Goal: Task Accomplishment & Management: Manage account settings

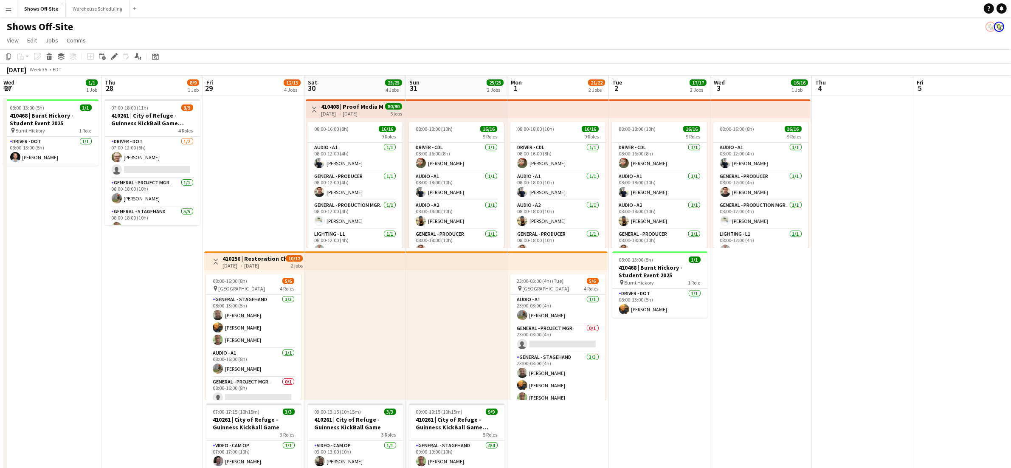
scroll to position [178, 0]
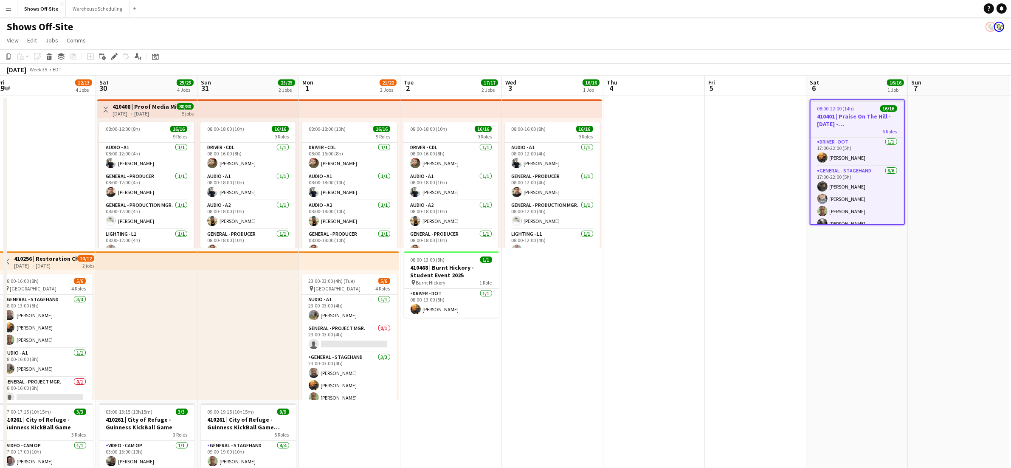
drag, startPoint x: 651, startPoint y: 307, endPoint x: 661, endPoint y: 307, distance: 10.2
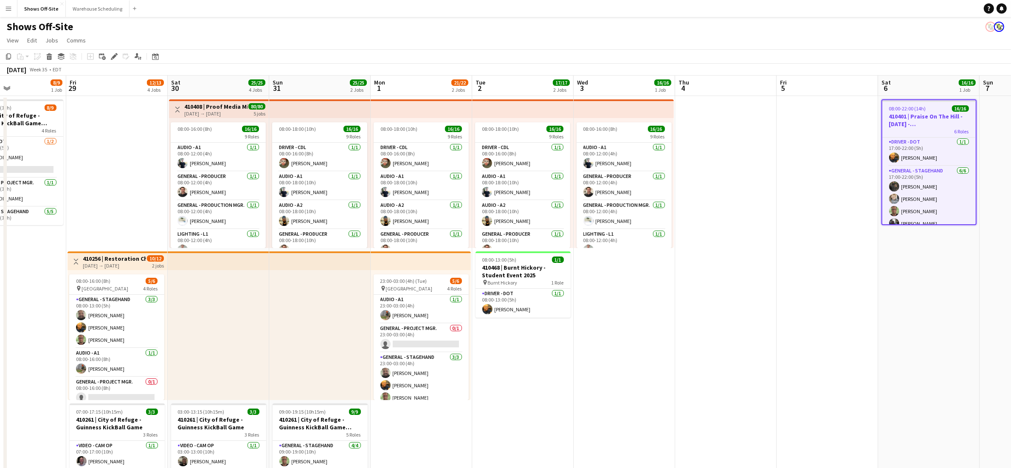
scroll to position [0, 238]
drag, startPoint x: 497, startPoint y: 375, endPoint x: 562, endPoint y: 372, distance: 64.6
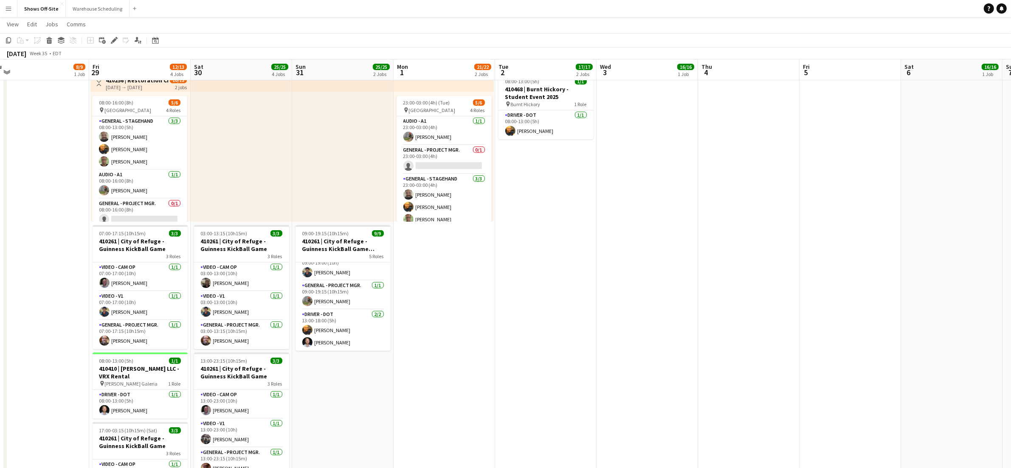
scroll to position [0, 213]
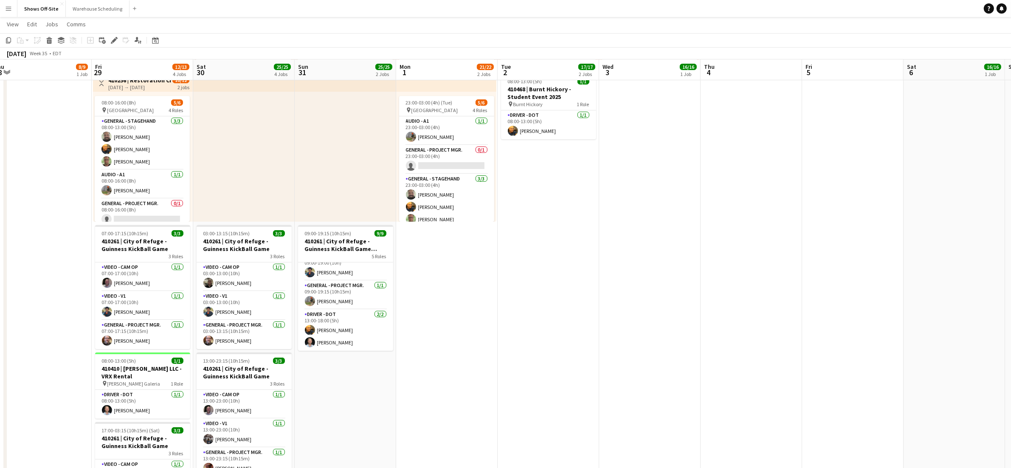
drag, startPoint x: 309, startPoint y: 397, endPoint x: 334, endPoint y: 396, distance: 24.6
click at [334, 396] on app-calendar-viewport "Tue 26 Wed 27 1/1 1 Job Thu 28 8/9 1 Job Fri 29 12/13 4 Jobs Sat 30 25/25 4 Job…" at bounding box center [505, 416] width 1011 height 1120
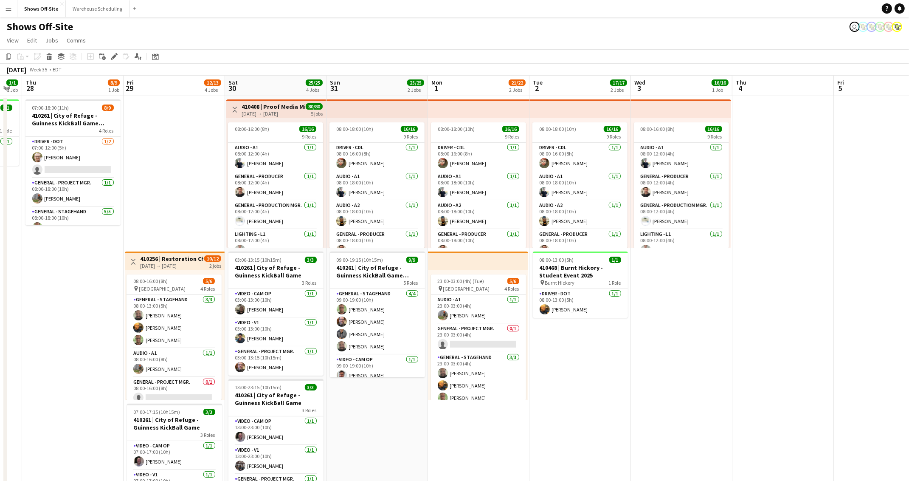
scroll to position [0, 180]
drag, startPoint x: 571, startPoint y: 380, endPoint x: 603, endPoint y: 374, distance: 32.9
click at [603, 374] on app-calendar-viewport "Tue 26 Wed 27 1/1 1 Job Thu 28 8/9 1 Job Fri 29 12/13 4 Jobs Sat 30 25/25 4 Job…" at bounding box center [454, 410] width 909 height 668
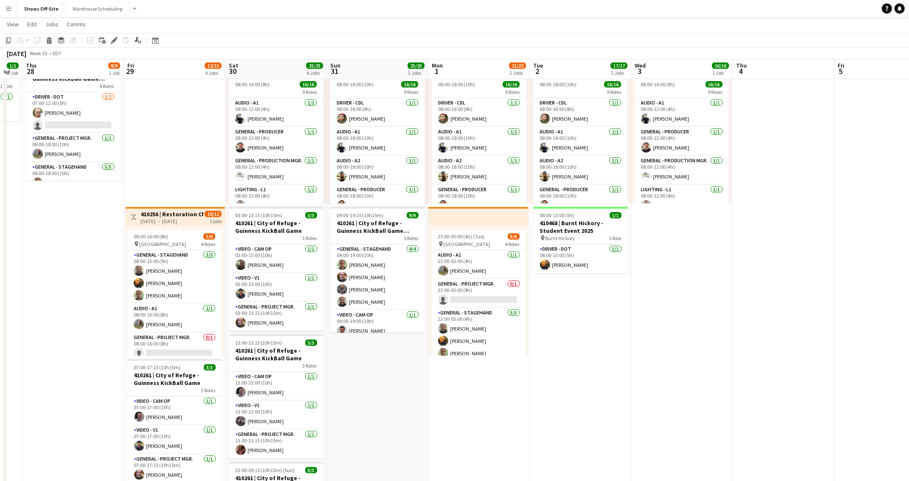
scroll to position [42, 0]
click at [384, 370] on app-date-cell "08:00-18:00 (10h) 16/16 9 Roles Driver - CDL 1/1 08:00-16:00 (8h) Ricky Purvis …" at bounding box center [377, 377] width 101 height 648
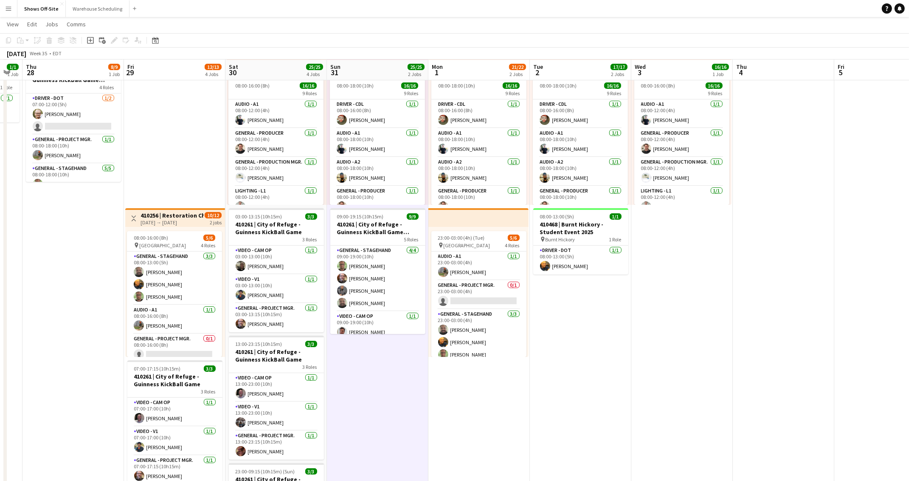
click at [361, 13] on app-navbar "Menu Boards Boards Boards All jobs Status Workforce Workforce My Workforce Recr…" at bounding box center [454, 8] width 909 height 17
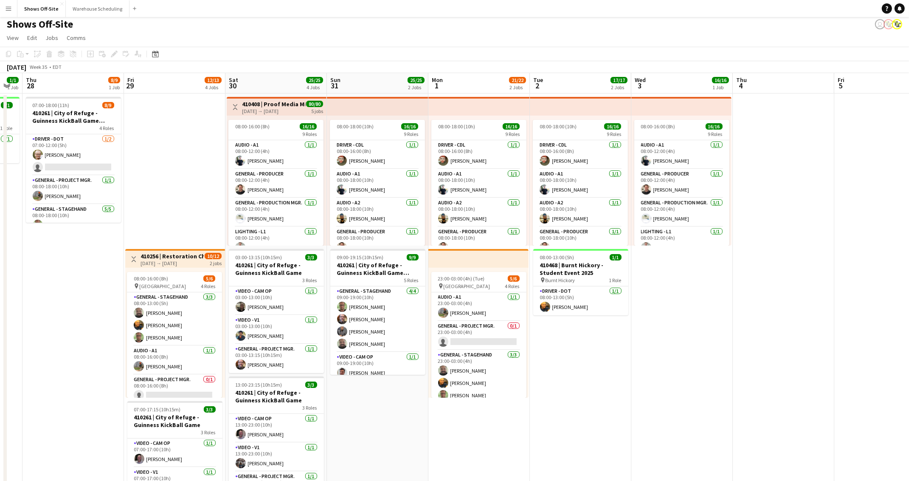
scroll to position [0, 0]
